Goal: Find contact information: Find contact information

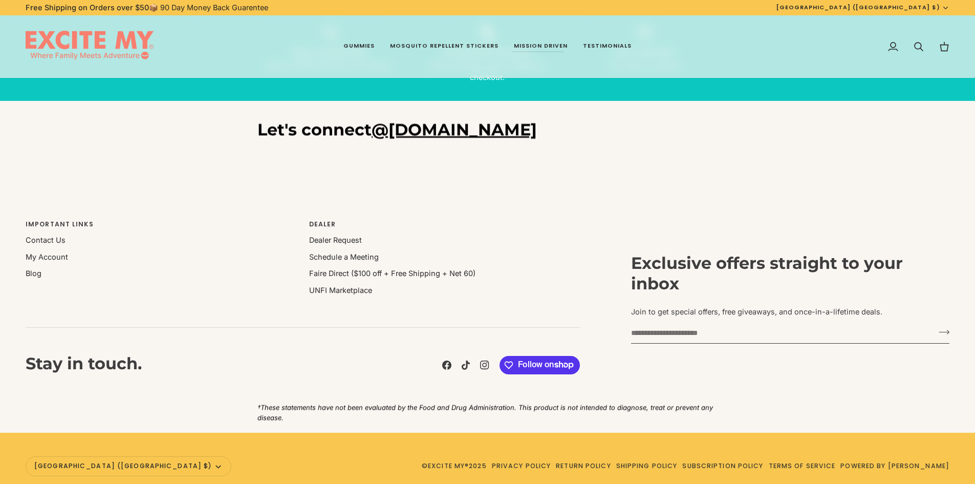
scroll to position [2242, 0]
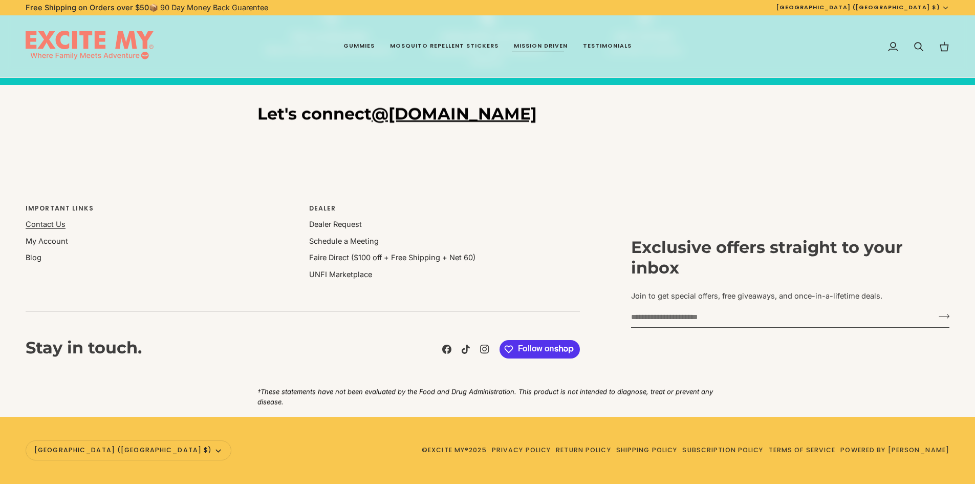
click at [46, 225] on link "Contact Us" at bounding box center [46, 224] width 40 height 9
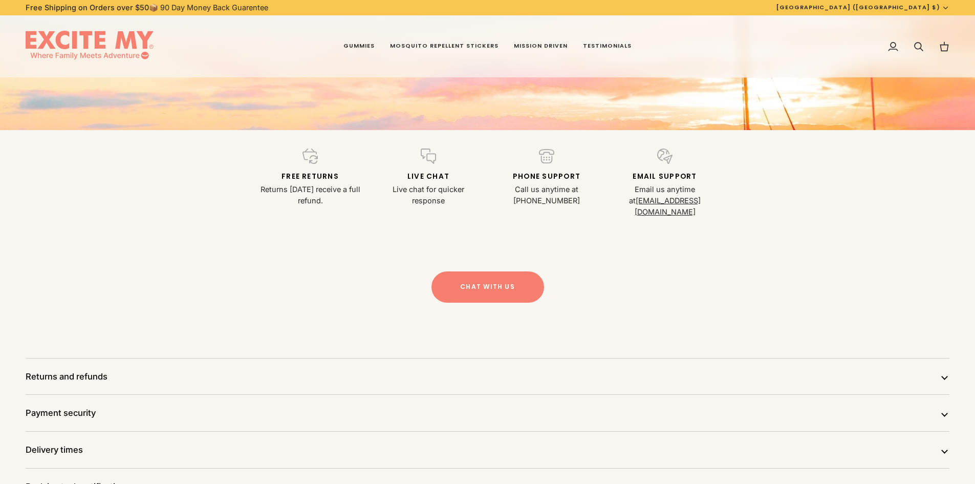
scroll to position [205, 0]
drag, startPoint x: 557, startPoint y: 197, endPoint x: 550, endPoint y: 195, distance: 7.0
click at [550, 195] on p "Call us anytime at [PHONE_NUMBER]" at bounding box center [547, 194] width 106 height 23
drag, startPoint x: 555, startPoint y: 197, endPoint x: 536, endPoint y: 187, distance: 21.5
click at [536, 187] on p "Call us anytime at [PHONE_NUMBER]" at bounding box center [547, 194] width 106 height 23
